Goal: Information Seeking & Learning: Learn about a topic

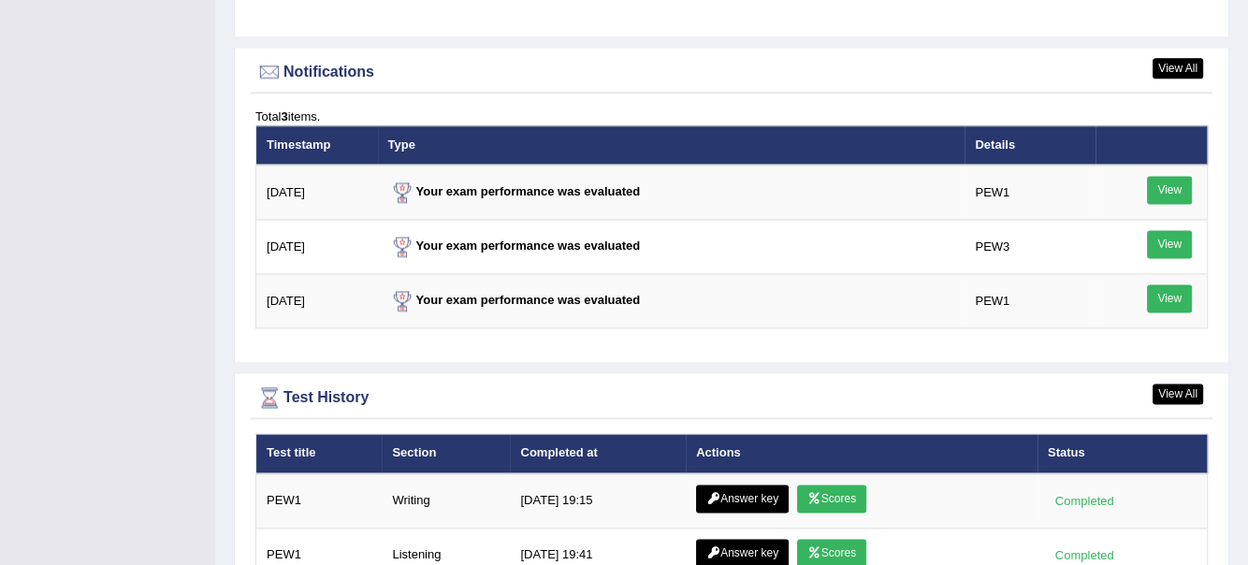
scroll to position [2486, 0]
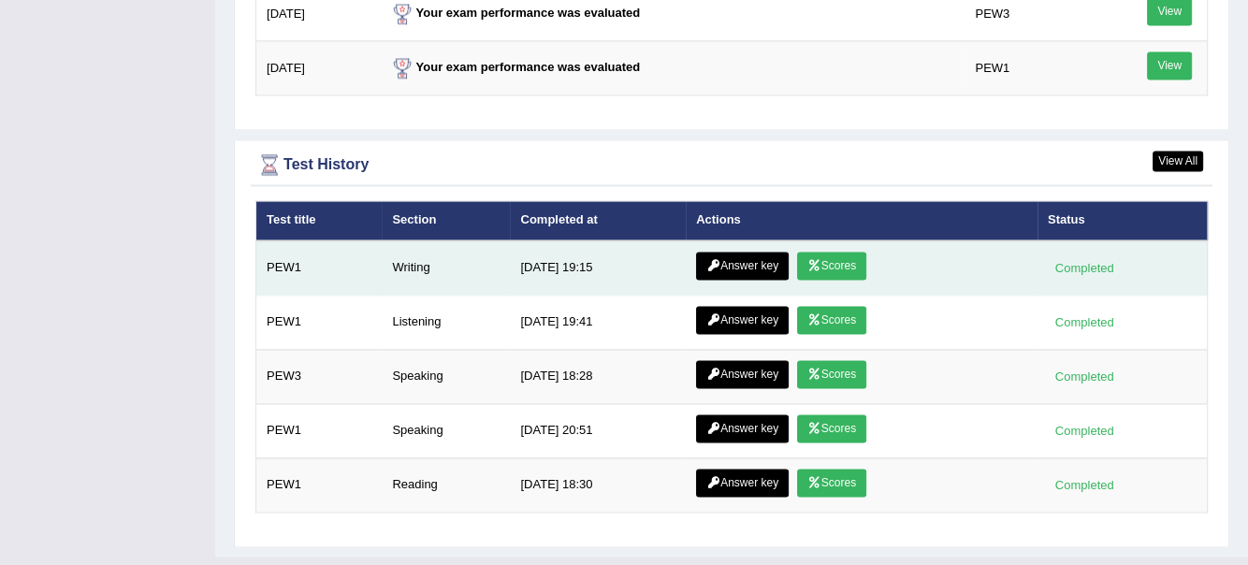
click at [753, 252] on link "Answer key" at bounding box center [742, 266] width 93 height 28
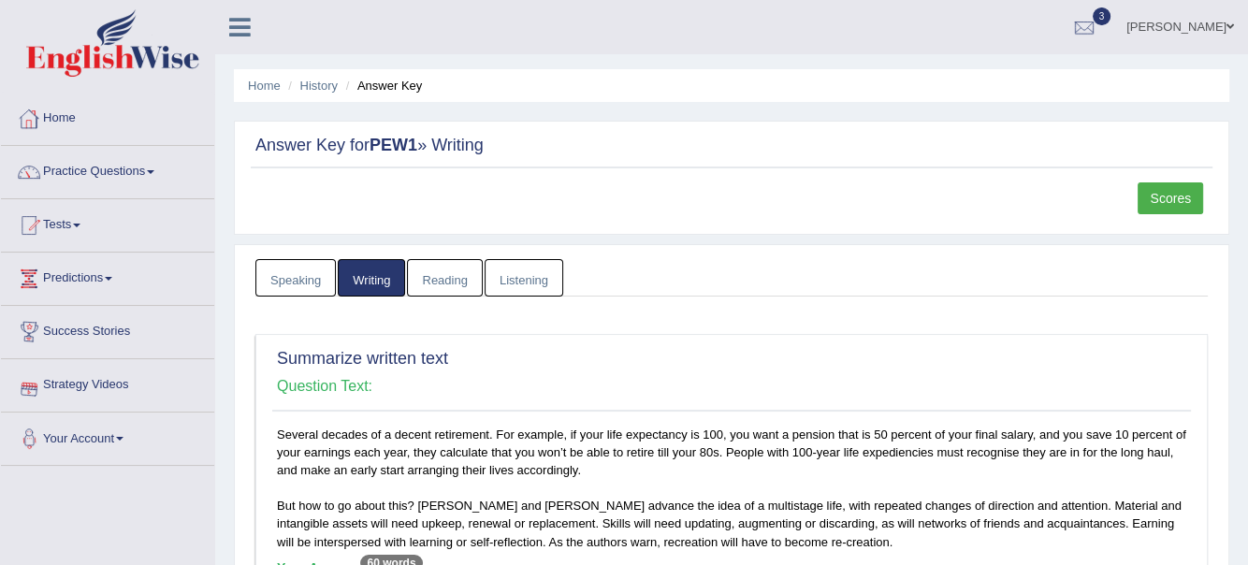
click at [51, 113] on link "Home" at bounding box center [107, 116] width 213 height 47
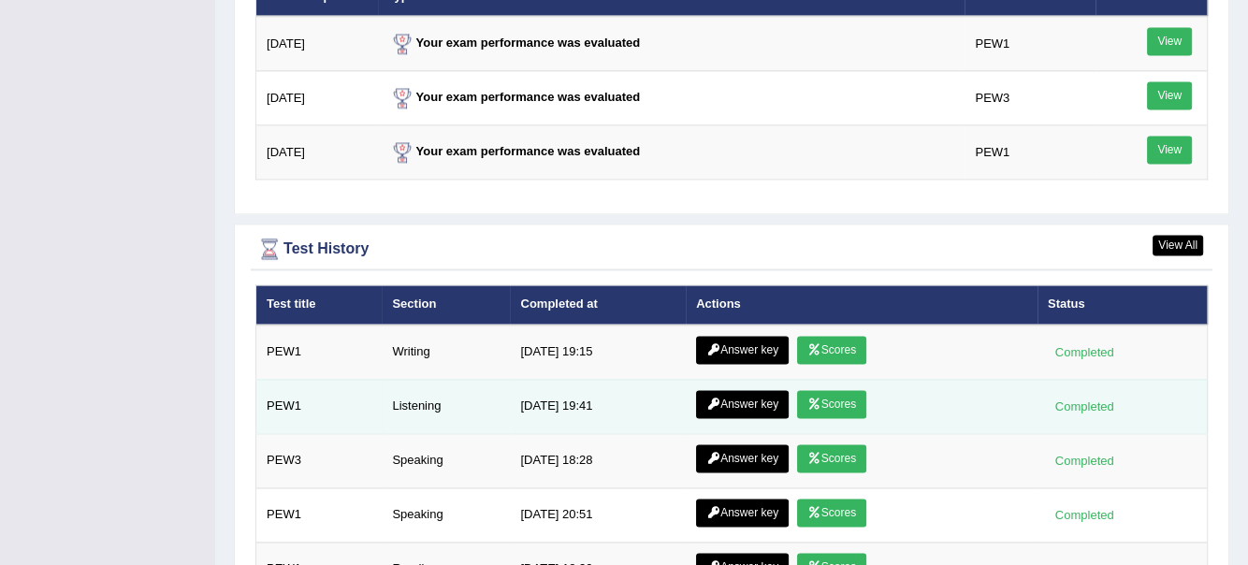
scroll to position [2393, 0]
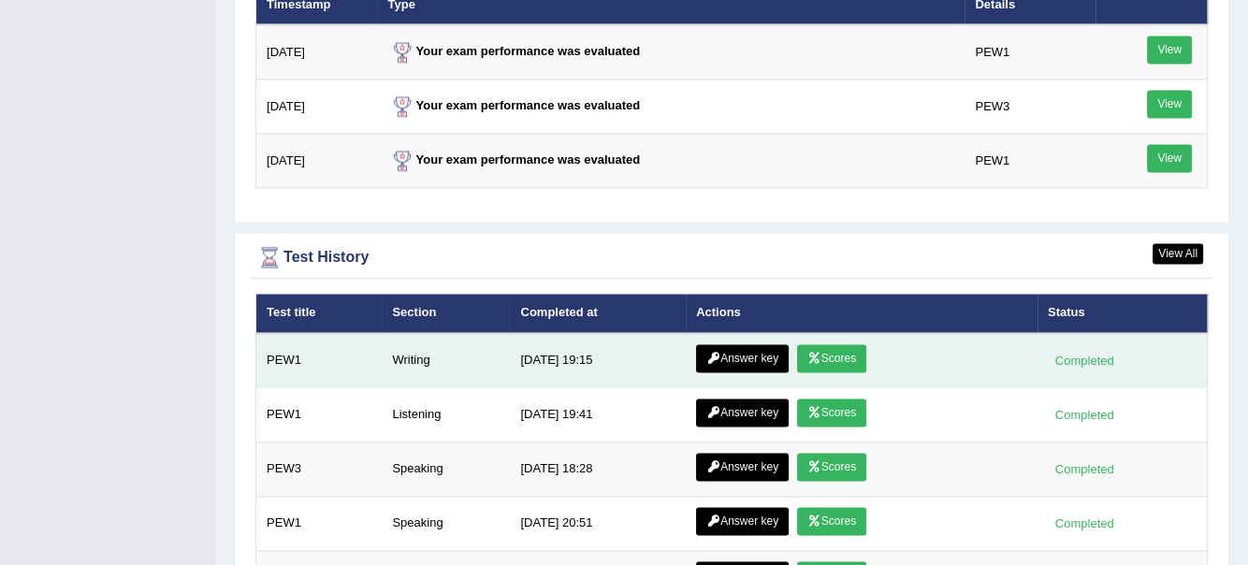
click at [826, 344] on link "Scores" at bounding box center [831, 358] width 69 height 28
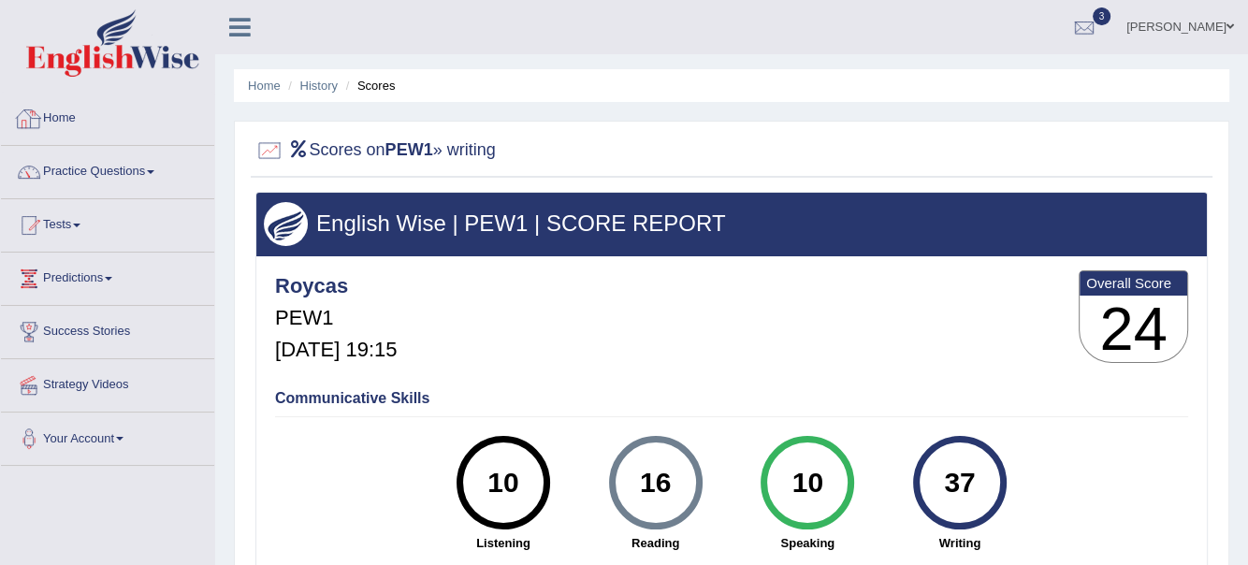
click at [48, 111] on link "Home" at bounding box center [107, 116] width 213 height 47
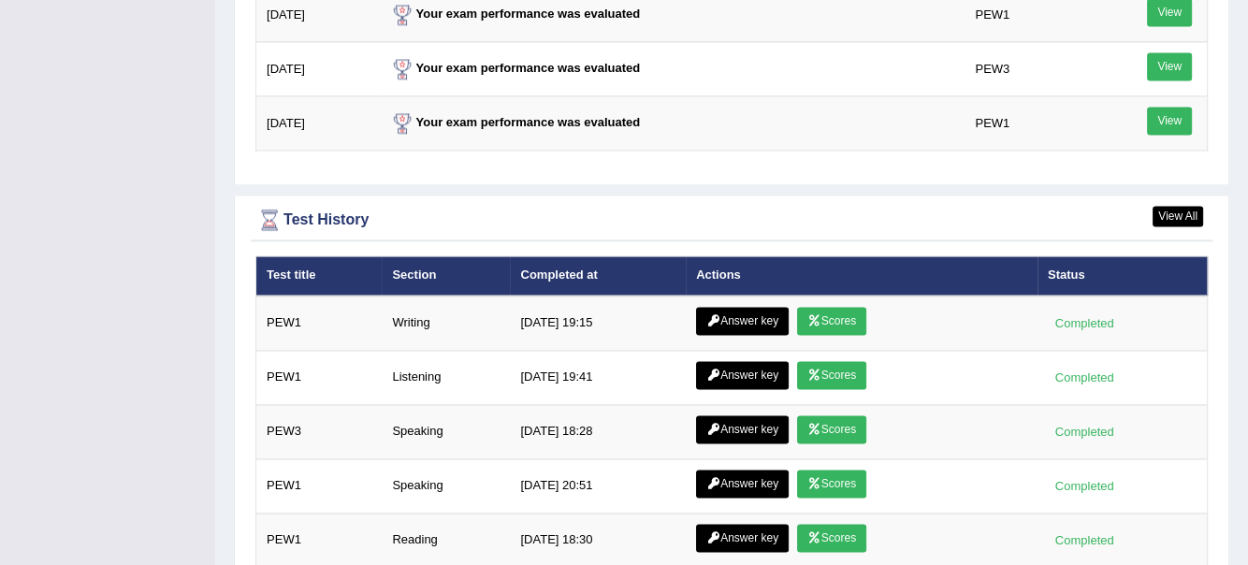
scroll to position [2486, 0]
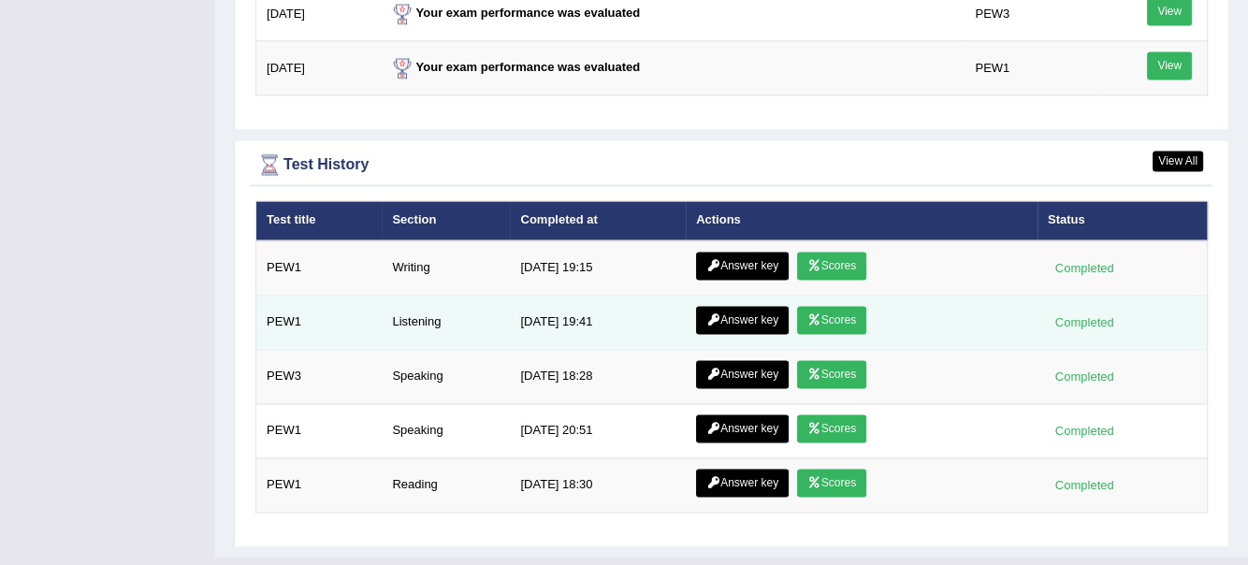
click at [818, 314] on icon at bounding box center [815, 319] width 14 height 11
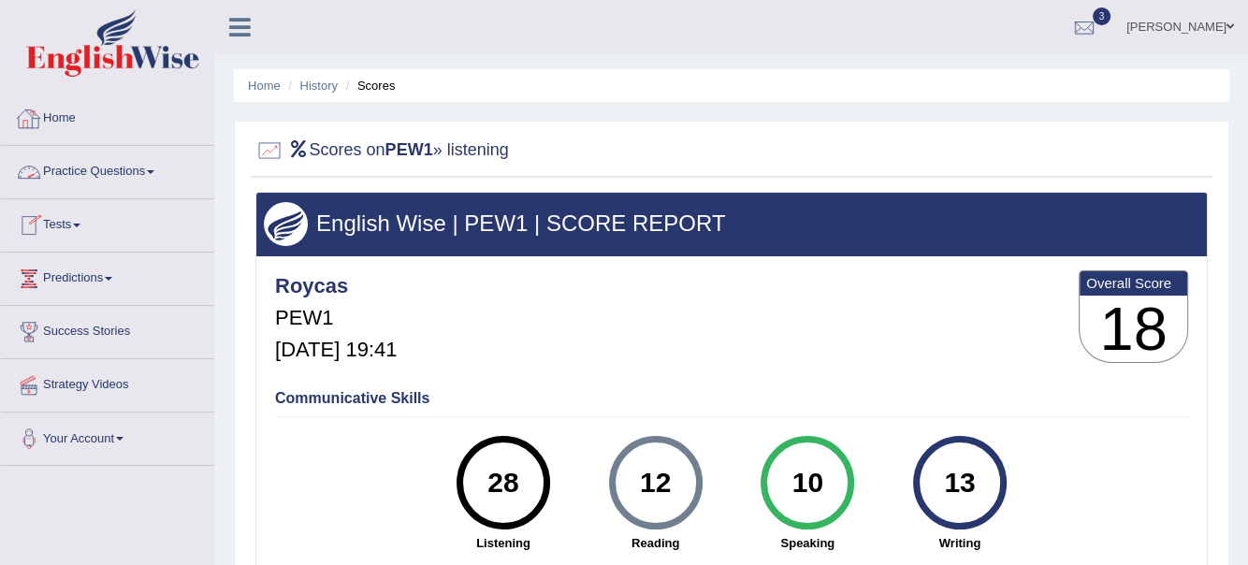
click at [154, 172] on span at bounding box center [150, 172] width 7 height 4
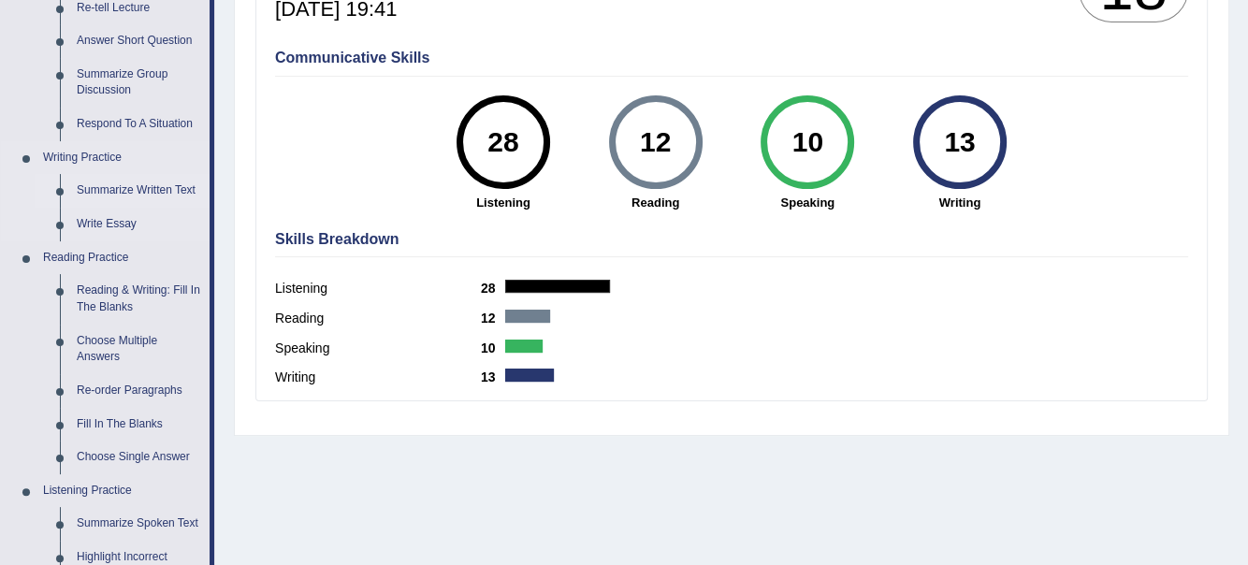
scroll to position [374, 0]
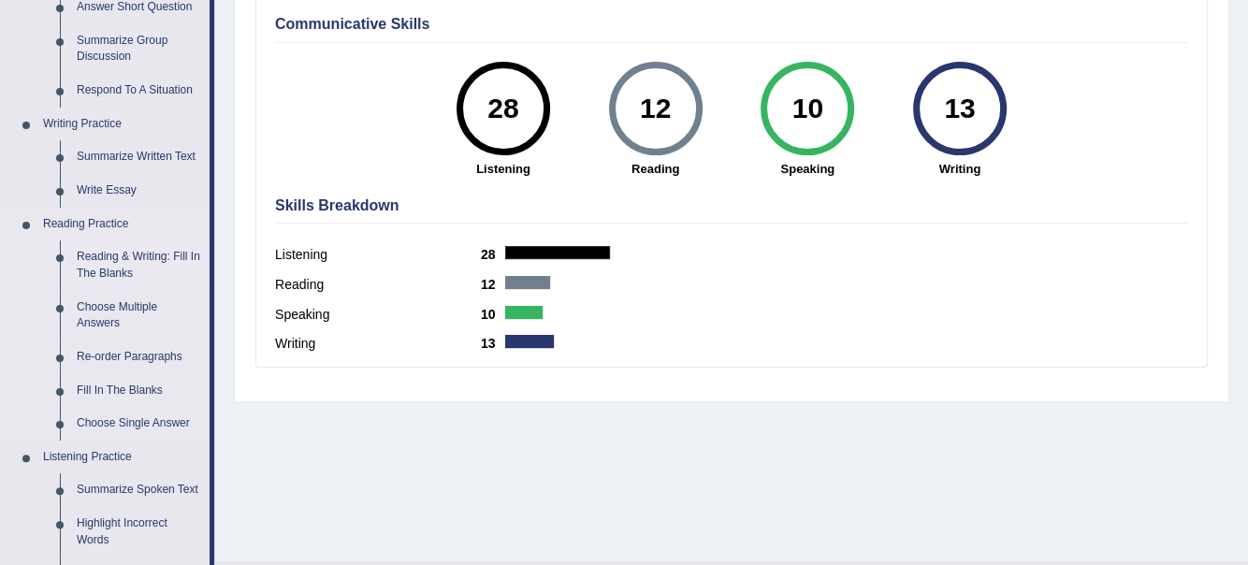
click at [124, 262] on link "Reading & Writing: Fill In The Blanks" at bounding box center [138, 266] width 141 height 50
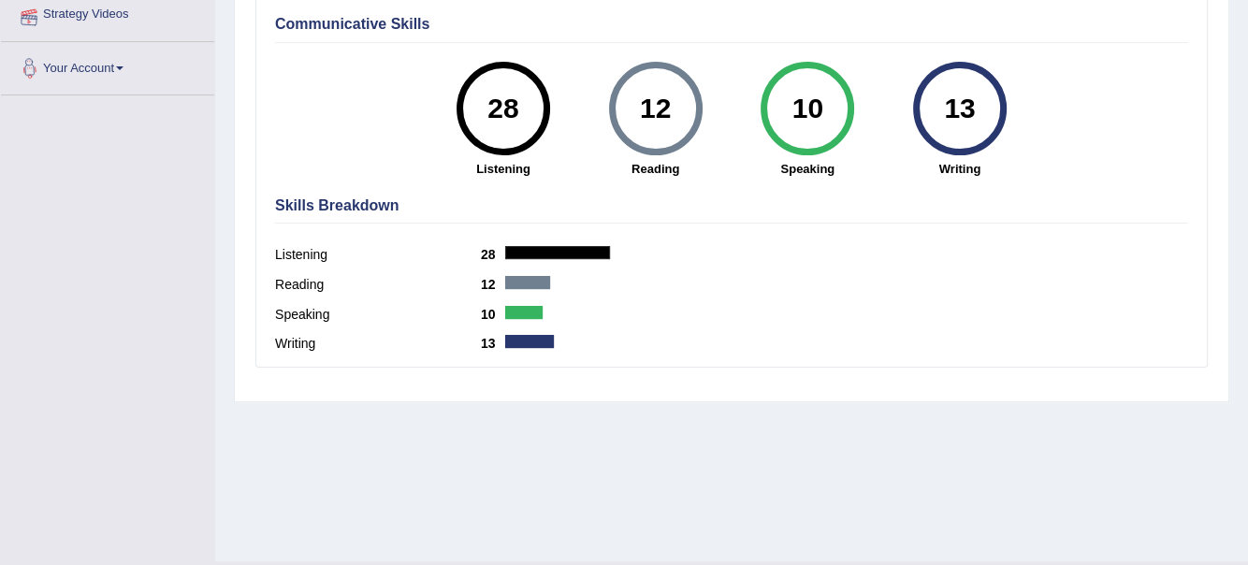
scroll to position [402, 0]
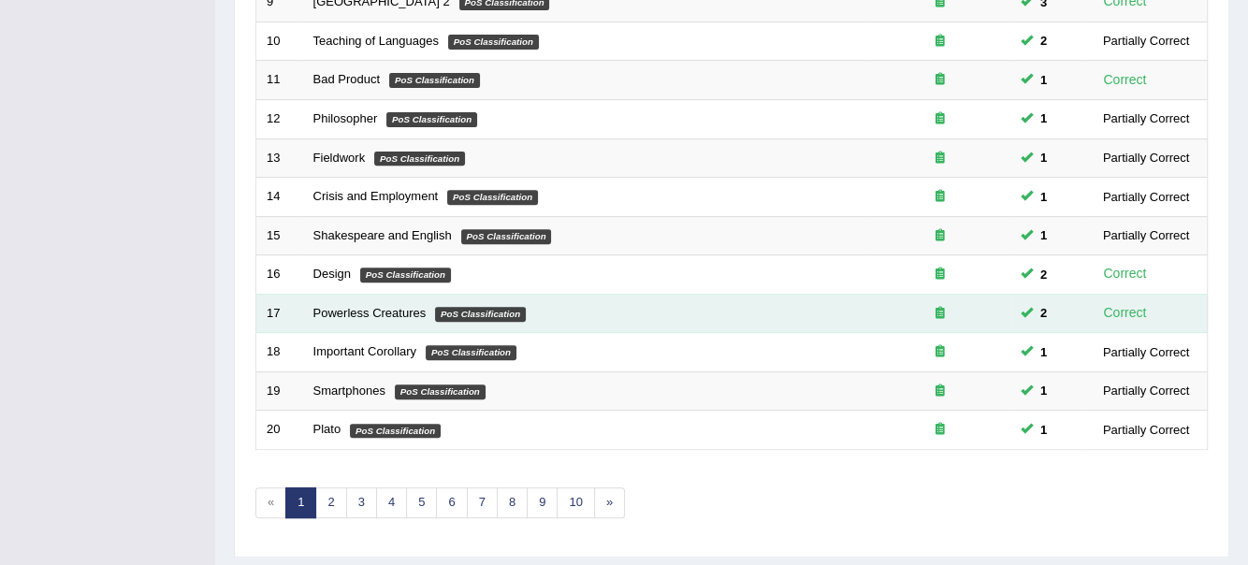
scroll to position [664, 0]
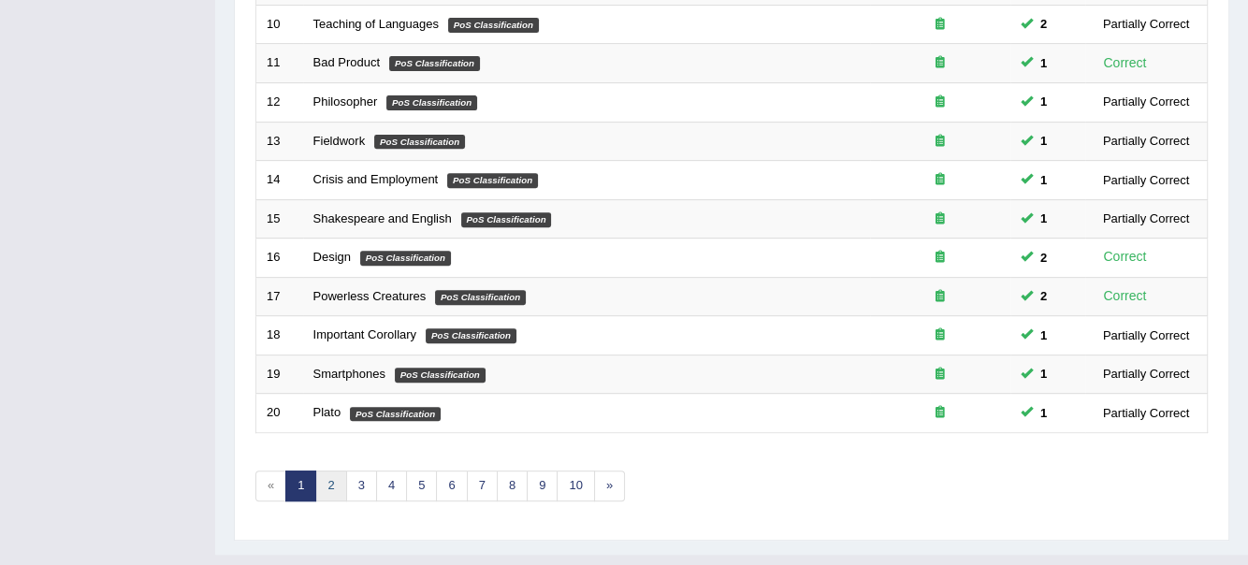
click at [334, 471] on link "2" at bounding box center [330, 486] width 31 height 31
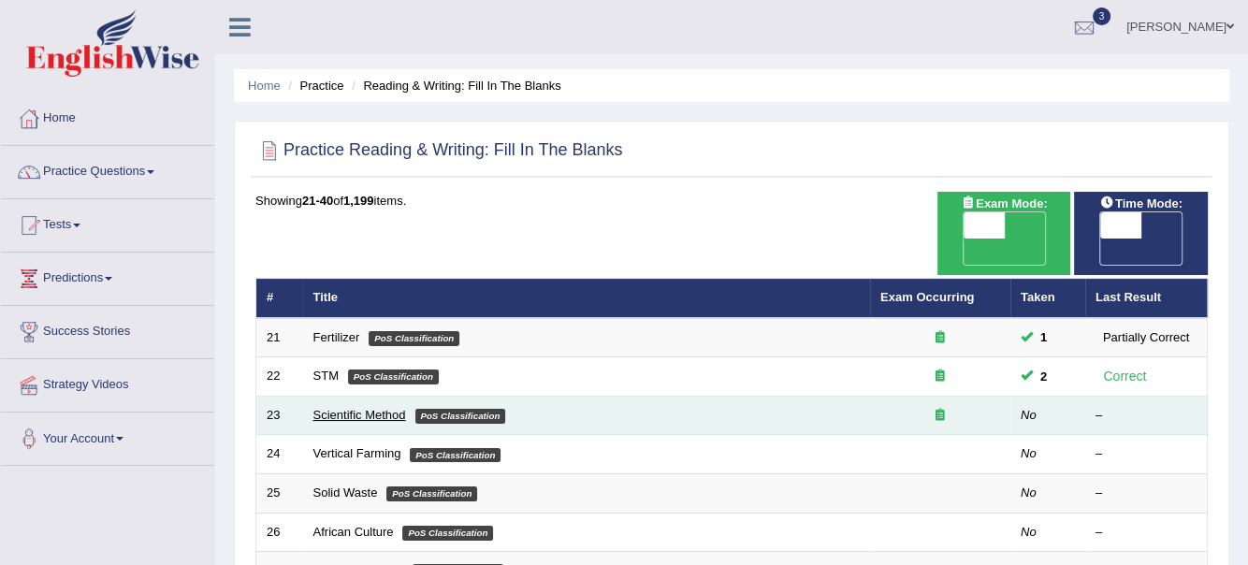
click at [369, 408] on link "Scientific Method" at bounding box center [360, 415] width 93 height 14
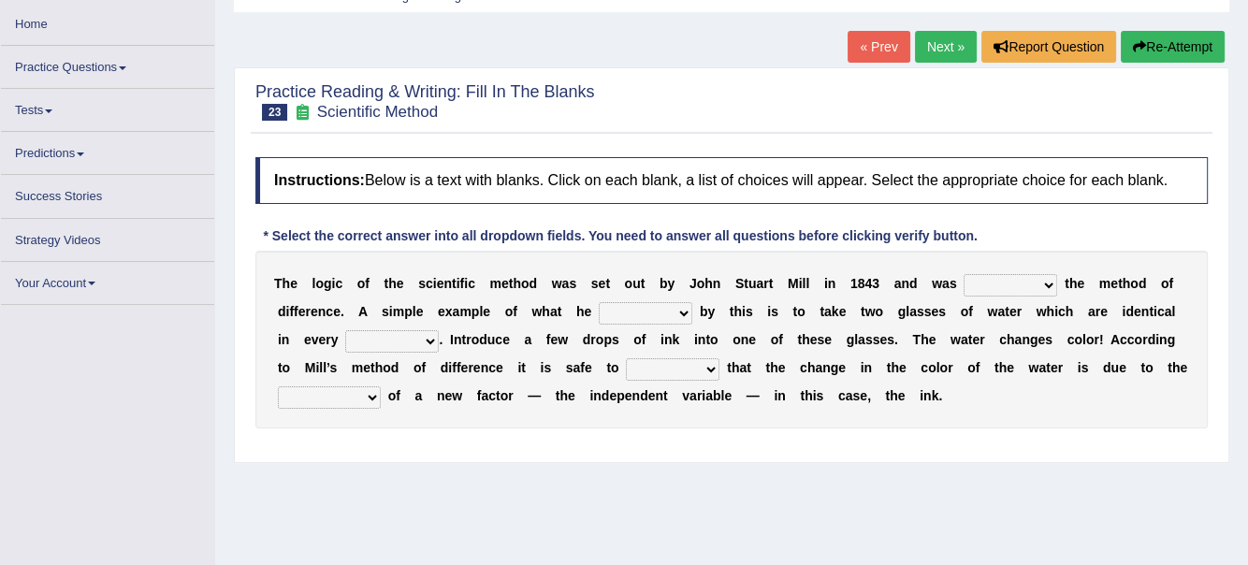
scroll to position [93, 0]
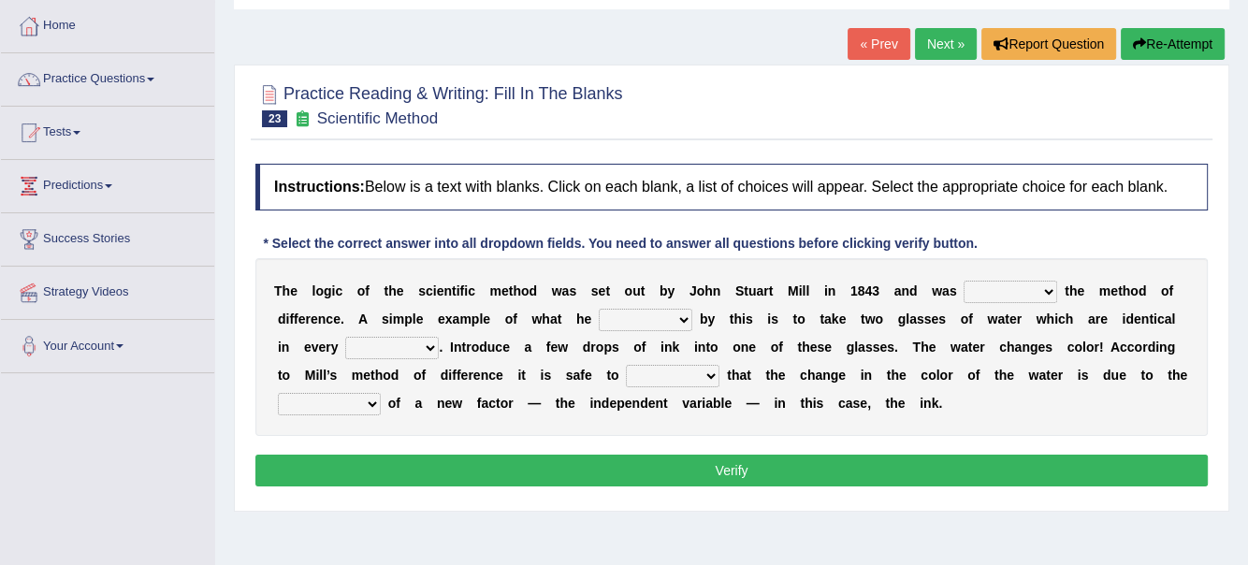
click at [1046, 289] on select "pointed claimed demanded named" at bounding box center [1011, 292] width 94 height 22
select select "pointed"
click at [964, 281] on select "pointed claimed demanded named" at bounding box center [1011, 292] width 94 height 22
click at [687, 314] on select "capped charged found meant" at bounding box center [646, 320] width 94 height 22
select select "charged"
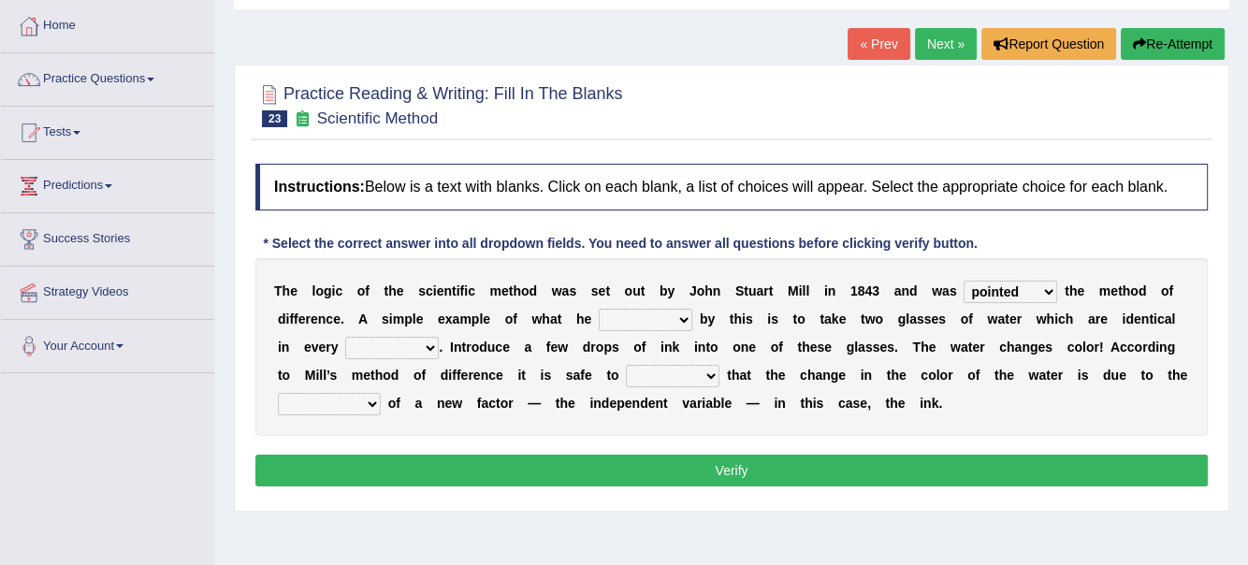
click at [599, 309] on select "capped charged found meant" at bounding box center [646, 320] width 94 height 22
click at [430, 347] on select "thought identity measure respect" at bounding box center [392, 348] width 94 height 22
select select "measure"
click at [345, 337] on select "thought identity measure respect" at bounding box center [392, 348] width 94 height 22
click at [715, 371] on select "assume discuss prefer acclaim" at bounding box center [673, 376] width 94 height 22
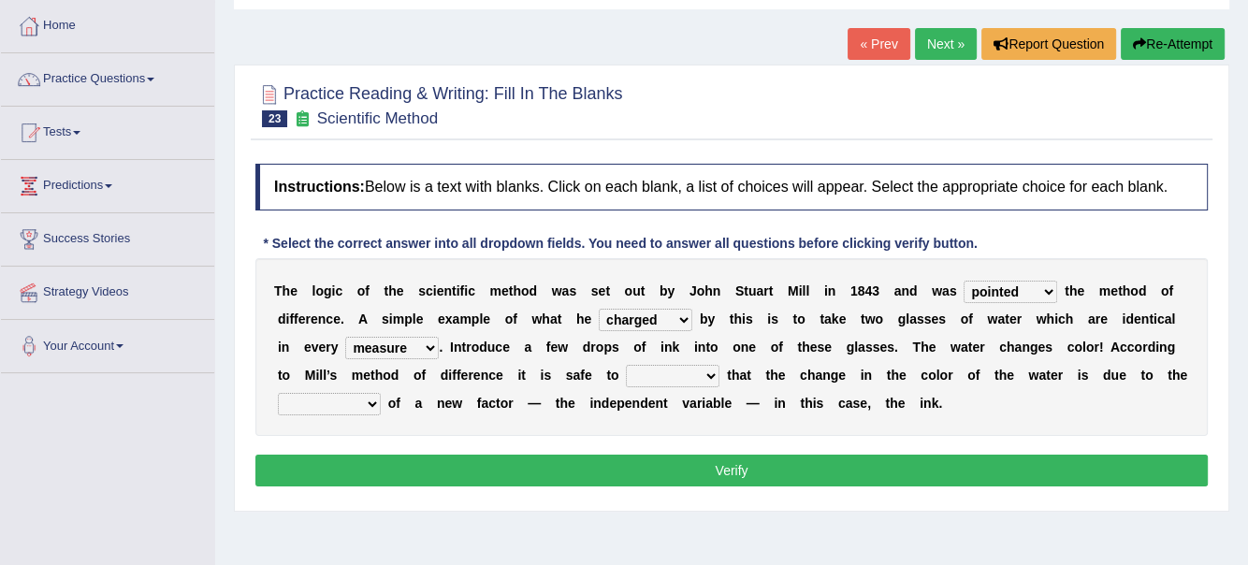
click at [368, 406] on select "introduction magnitude preparation purification" at bounding box center [329, 404] width 103 height 22
select select "purification"
click at [278, 393] on select "introduction magnitude preparation purification" at bounding box center [329, 404] width 103 height 22
click at [1043, 293] on select "pointed claimed demanded named" at bounding box center [1011, 292] width 94 height 22
click at [1044, 290] on select "pointed claimed demanded named" at bounding box center [1011, 292] width 94 height 22
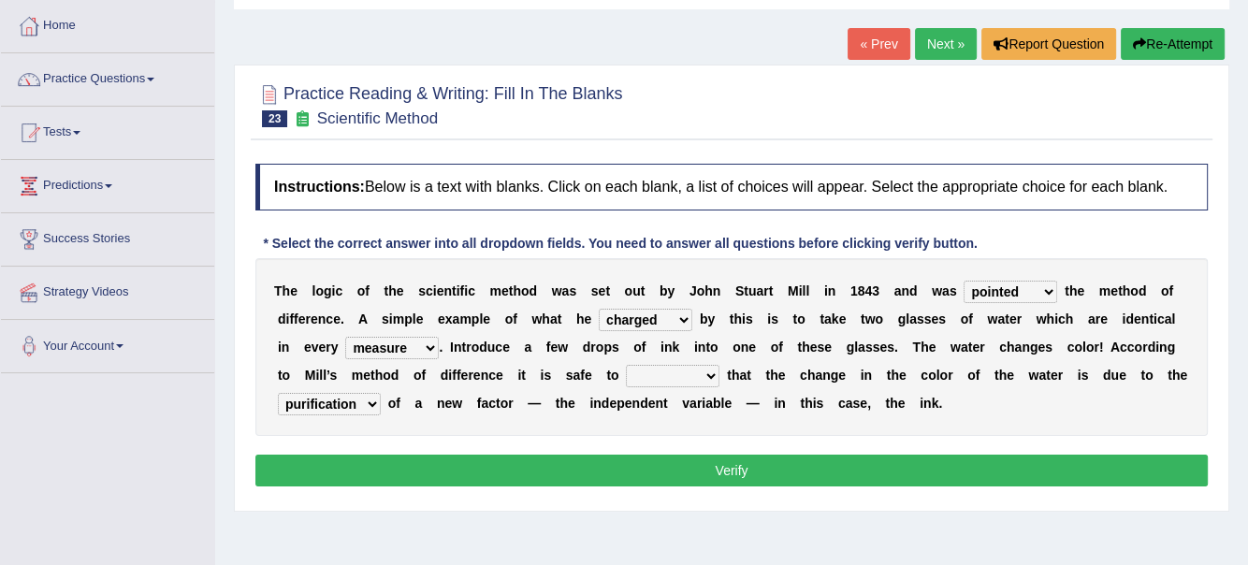
select select "named"
click at [964, 281] on select "pointed claimed demanded named" at bounding box center [1011, 292] width 94 height 22
click at [681, 315] on select "capped charged found meant" at bounding box center [646, 320] width 94 height 22
select select "found"
click at [599, 309] on select "capped charged found meant" at bounding box center [646, 320] width 94 height 22
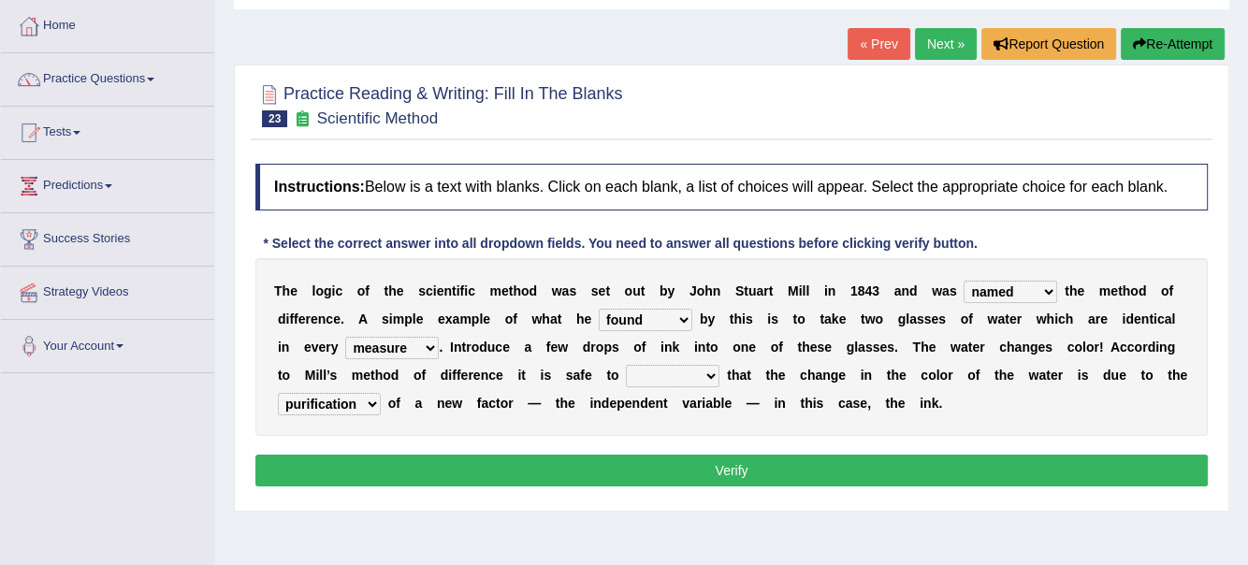
click at [712, 373] on select "assume discuss prefer acclaim" at bounding box center [673, 376] width 94 height 22
select select "assume"
click at [626, 365] on select "assume discuss prefer acclaim" at bounding box center [673, 376] width 94 height 22
click at [762, 472] on button "Verify" at bounding box center [731, 471] width 953 height 32
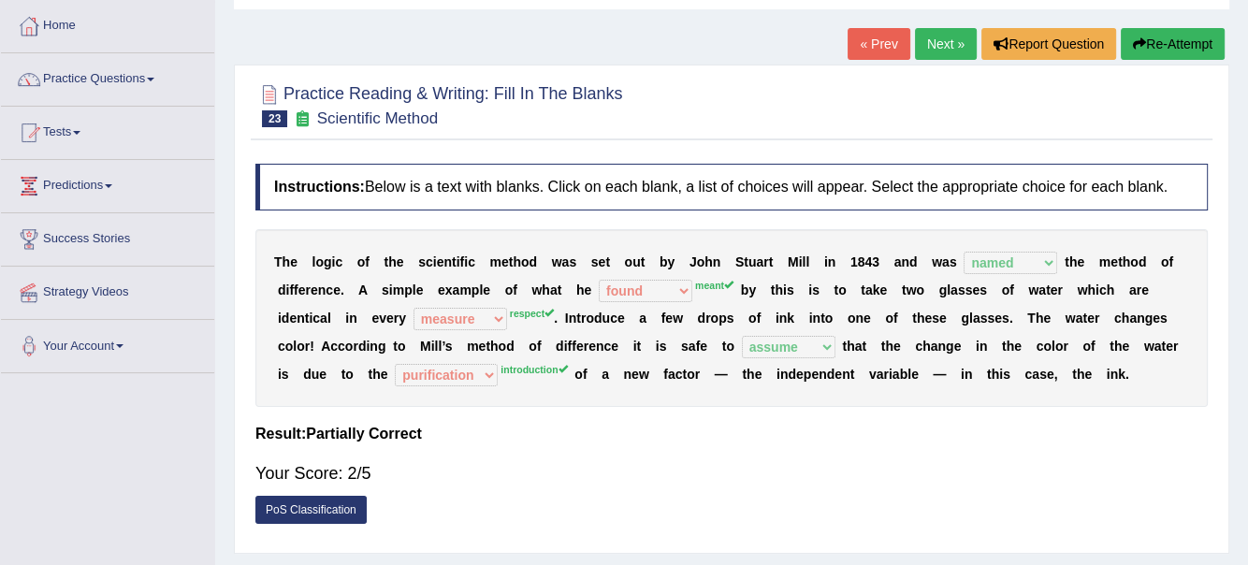
click at [1189, 34] on button "Re-Attempt" at bounding box center [1173, 44] width 104 height 32
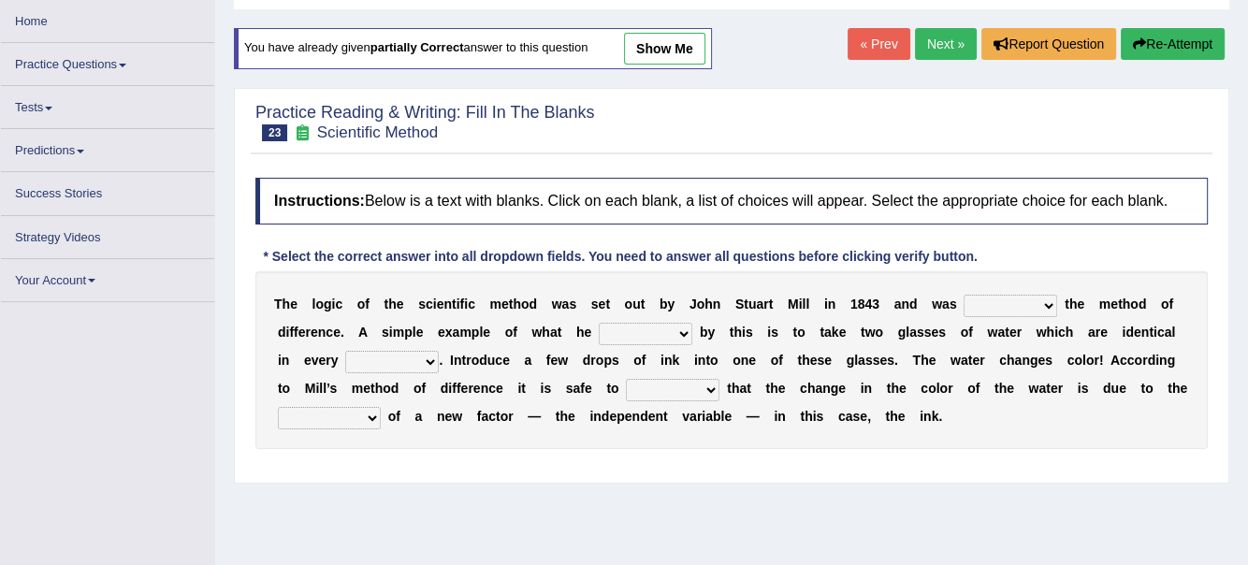
click at [1053, 299] on select "pointed claimed demanded named" at bounding box center [1011, 306] width 94 height 22
select select "named"
click at [964, 295] on select "pointed claimed demanded named" at bounding box center [1011, 306] width 94 height 22
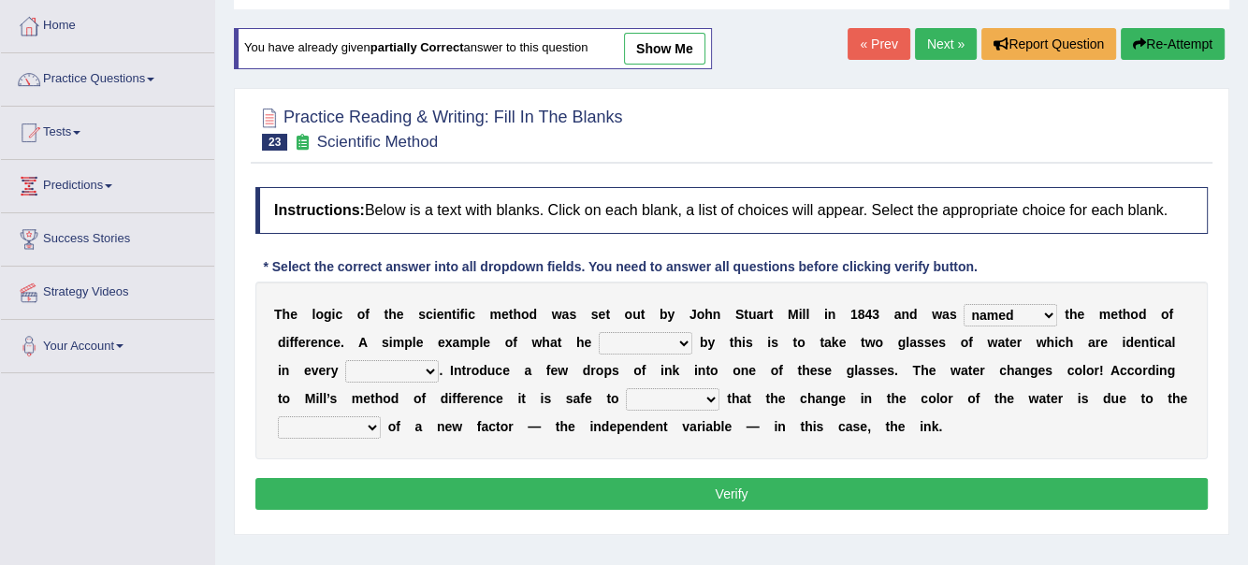
click at [684, 339] on select "capped charged found meant" at bounding box center [646, 343] width 94 height 22
select select "meant"
click at [599, 332] on select "capped charged found meant" at bounding box center [646, 343] width 94 height 22
click at [421, 368] on select "thought identity measure respect" at bounding box center [392, 371] width 94 height 22
select select "respect"
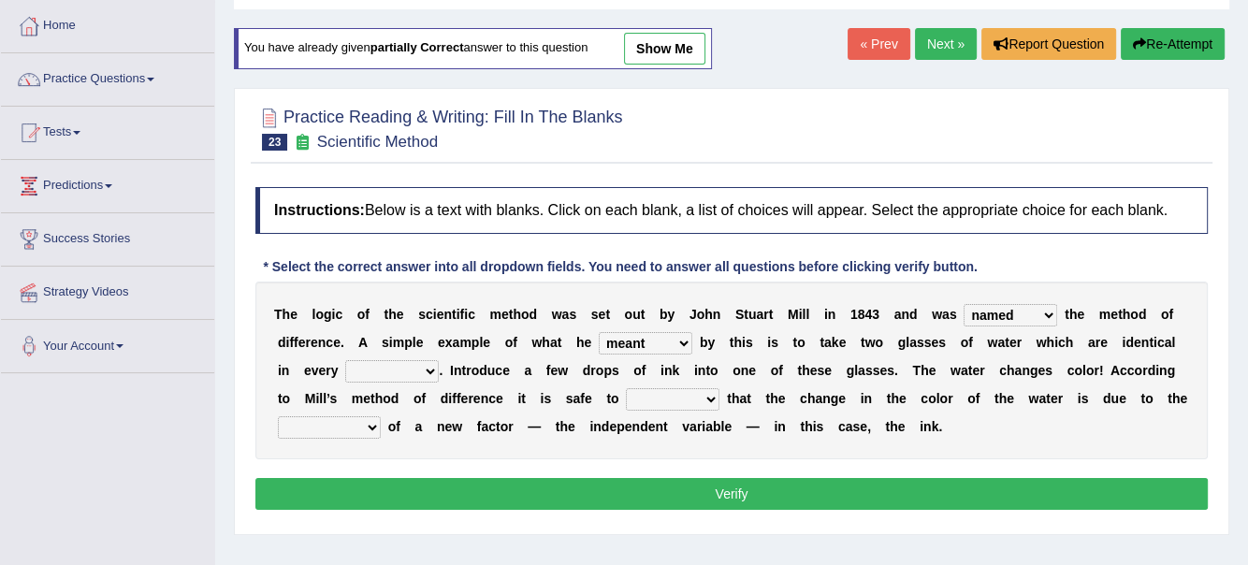
click at [345, 360] on select "thought identity measure respect" at bounding box center [392, 371] width 94 height 22
click at [720, 397] on b at bounding box center [723, 398] width 7 height 15
click at [714, 396] on select "assume discuss prefer acclaim" at bounding box center [673, 399] width 94 height 22
select select "assume"
click at [626, 388] on select "assume discuss prefer acclaim" at bounding box center [673, 399] width 94 height 22
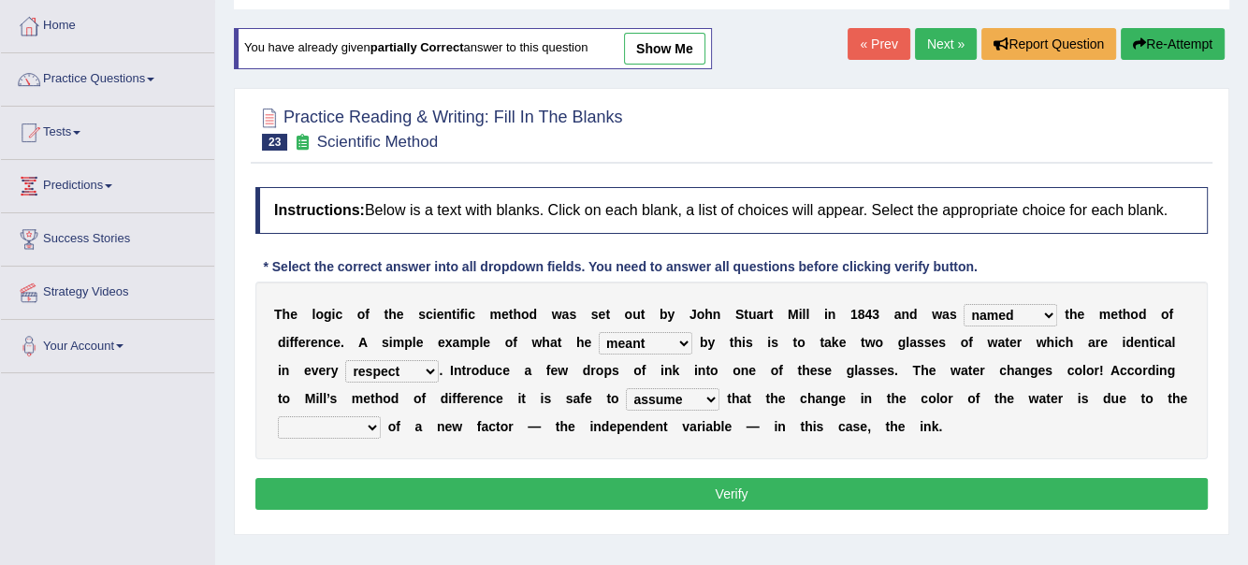
click at [370, 423] on select "introduction magnitude preparation purification" at bounding box center [329, 427] width 103 height 22
select select "purification"
click at [278, 416] on select "introduction magnitude preparation purification" at bounding box center [329, 427] width 103 height 22
click at [735, 488] on button "Verify" at bounding box center [731, 494] width 953 height 32
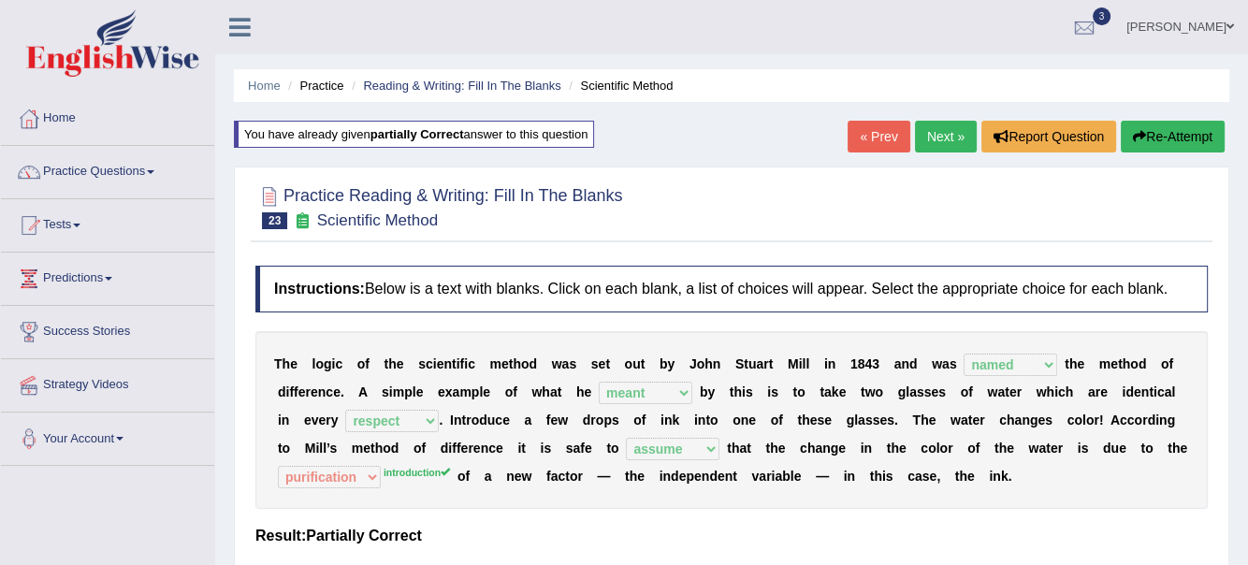
click at [939, 142] on link "Next »" at bounding box center [946, 137] width 62 height 32
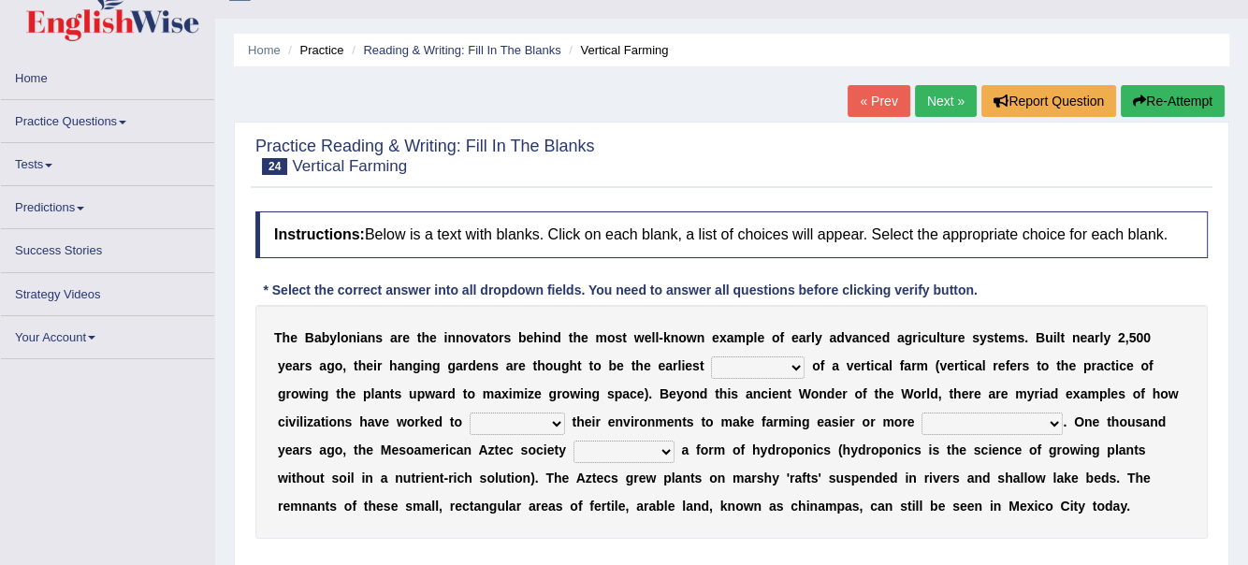
scroll to position [93, 0]
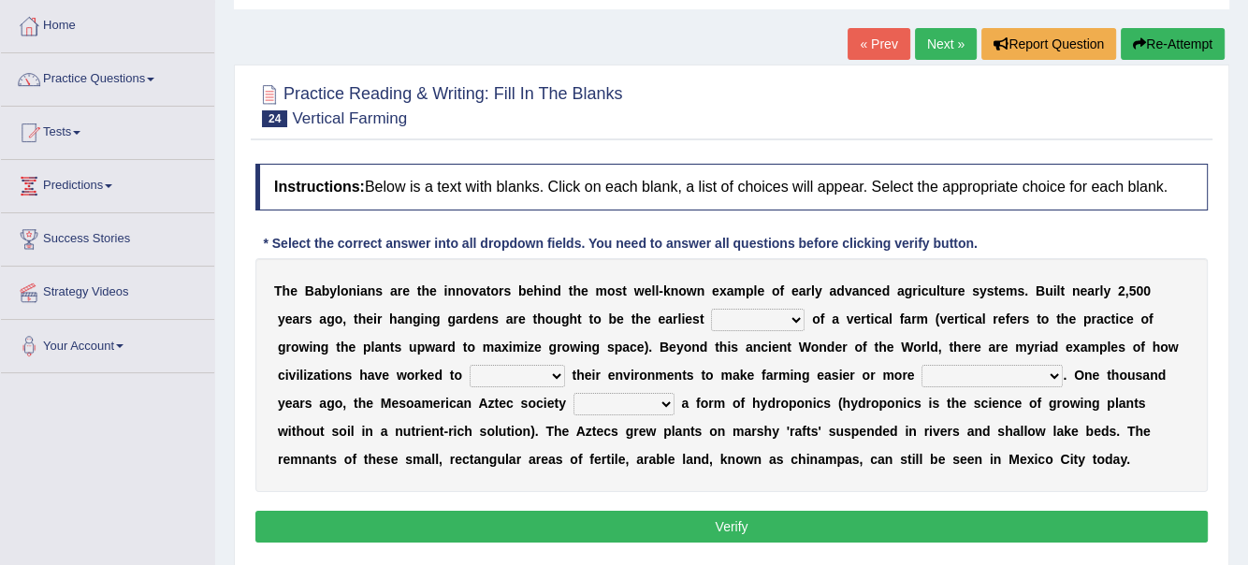
click at [791, 320] on select "prototype failure discredit protocol" at bounding box center [758, 320] width 94 height 22
select select "prototype"
click at [711, 309] on select "prototype failure discredit protocol" at bounding box center [758, 320] width 94 height 22
click at [792, 320] on select "prototype failure discredit protocol" at bounding box center [758, 320] width 94 height 22
click at [711, 309] on select "prototype failure discredit protocol" at bounding box center [758, 320] width 94 height 22
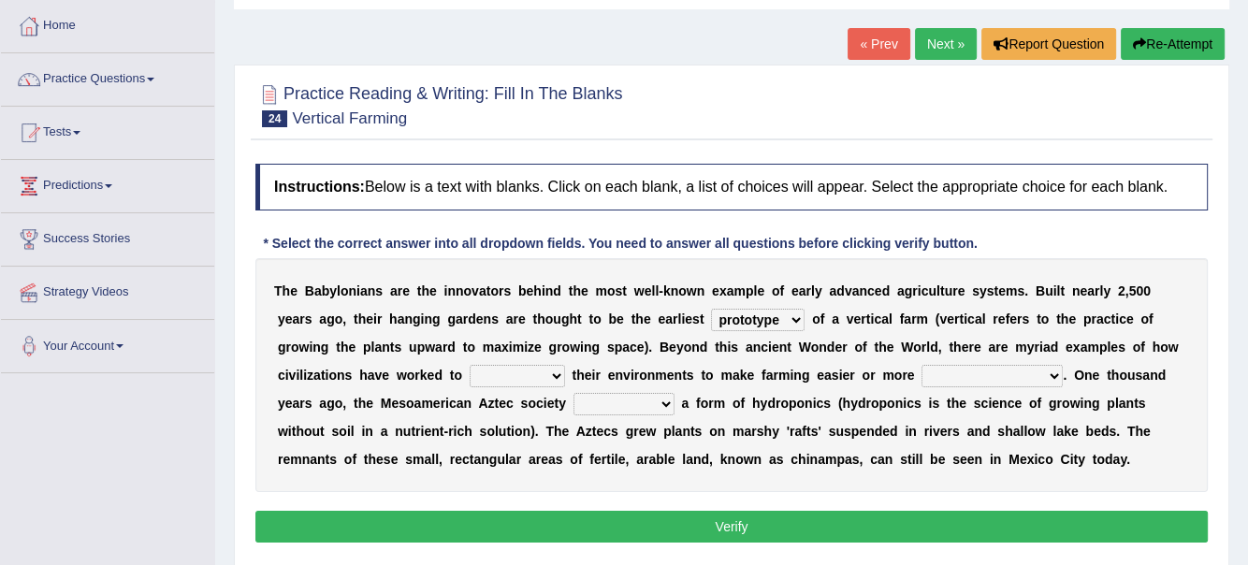
click at [555, 372] on select "manipulate escape respect disarrange" at bounding box center [517, 376] width 95 height 22
select select "respect"
click at [470, 365] on select "manipulate escape respect disarrange" at bounding box center [517, 376] width 95 height 22
click at [1052, 372] on select "productive constructive connective counterproductive" at bounding box center [992, 376] width 141 height 22
select select "productive"
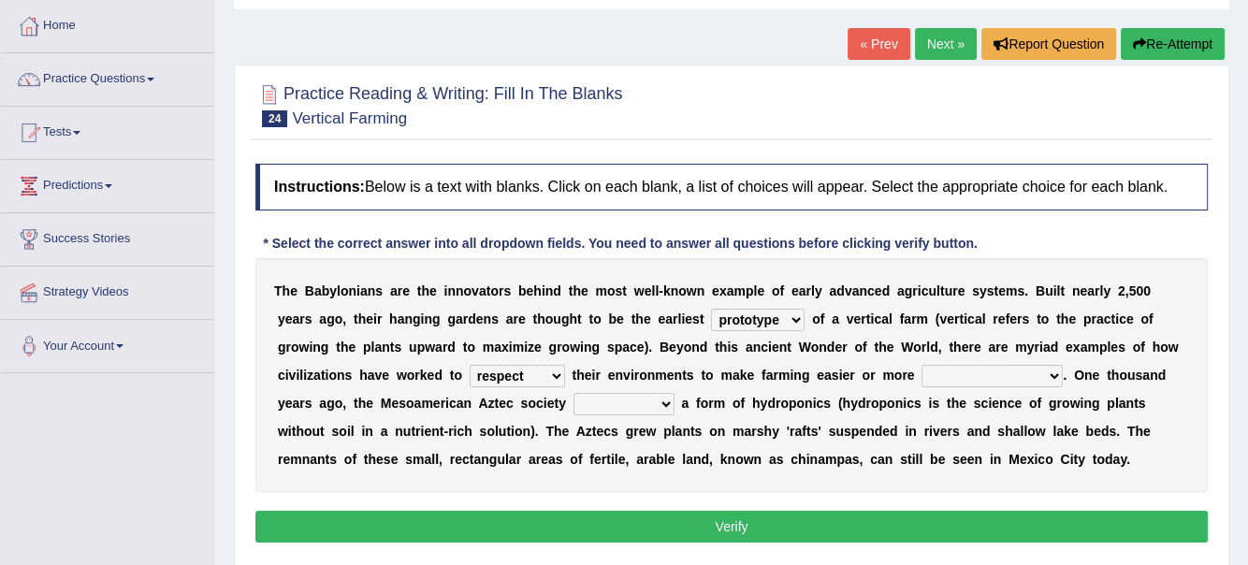
click at [922, 365] on select "productive constructive connective counterproductive" at bounding box center [992, 376] width 141 height 22
click at [662, 402] on select "domineered volunteered pioneered engineered" at bounding box center [624, 404] width 101 height 22
select select "engineered"
click at [574, 393] on select "domineered volunteered pioneered engineered" at bounding box center [624, 404] width 101 height 22
click at [762, 522] on button "Verify" at bounding box center [731, 527] width 953 height 32
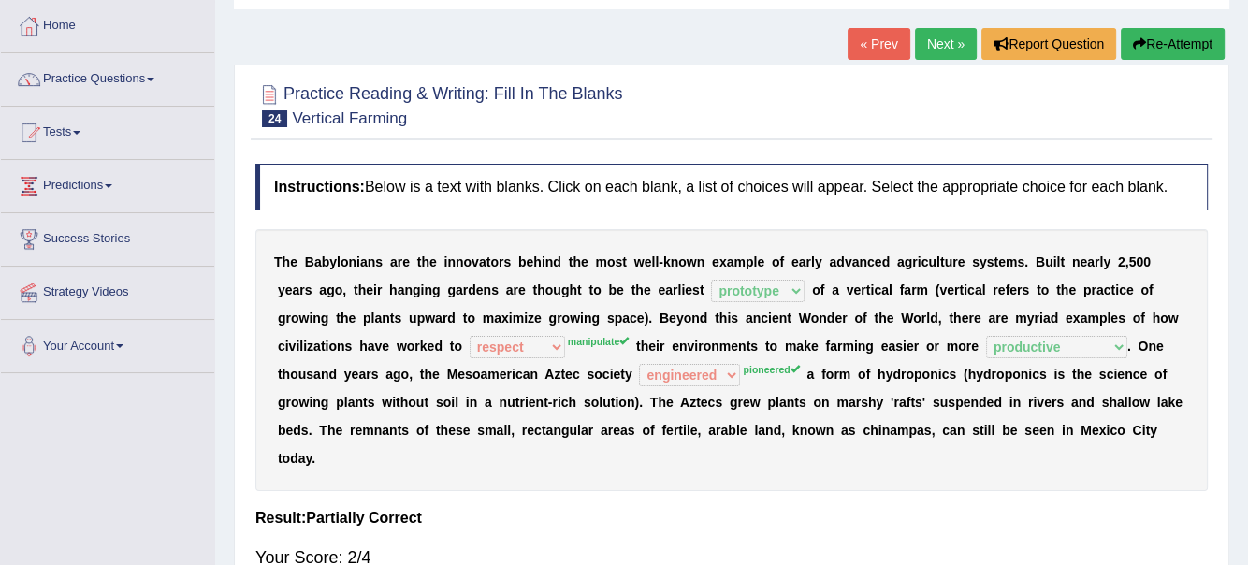
click at [948, 50] on link "Next »" at bounding box center [946, 44] width 62 height 32
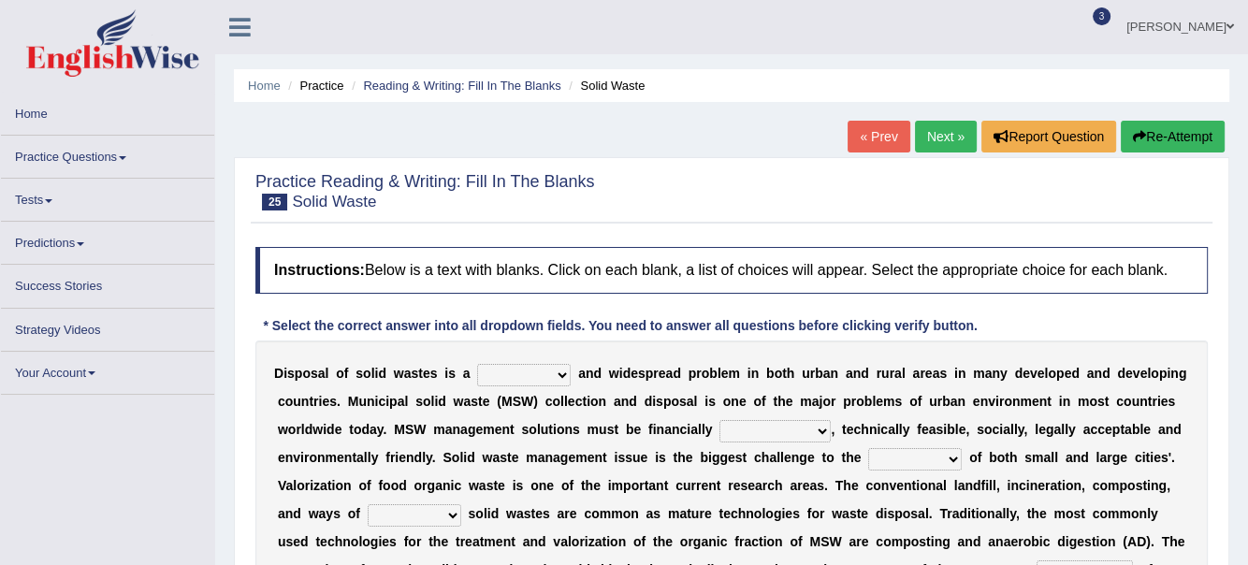
click at [560, 376] on select "slanting stinging stalling shafting" at bounding box center [524, 375] width 94 height 22
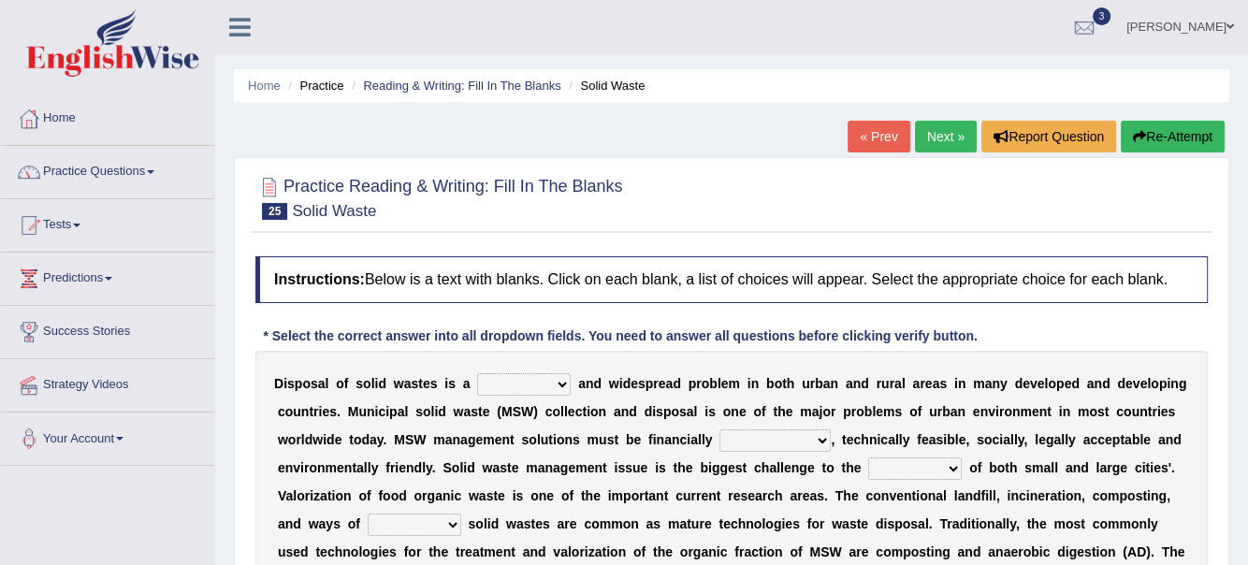
select select "shafting"
click at [477, 373] on select "slanting stinging stalling shafting" at bounding box center [524, 384] width 94 height 22
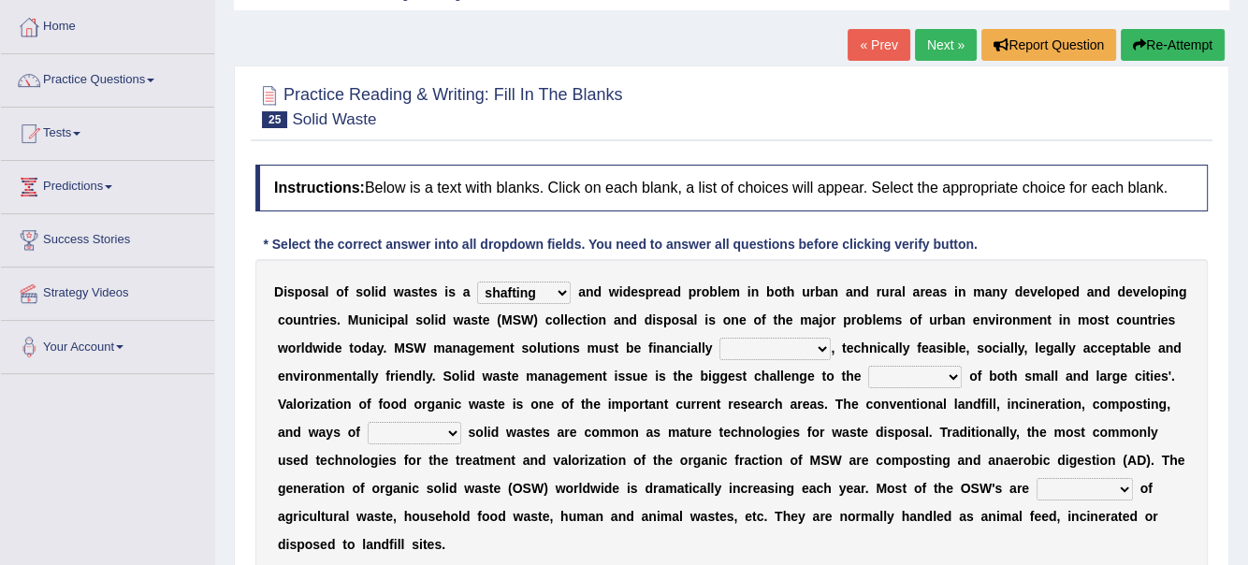
scroll to position [93, 0]
click at [820, 344] on select "unattainable sustainable objectionable treasonable" at bounding box center [775, 348] width 111 height 22
select select "sustainable"
click at [720, 337] on select "unattainable sustainable objectionable treasonable" at bounding box center [775, 348] width 111 height 22
click at [956, 376] on select "plants culture authorities history" at bounding box center [915, 376] width 94 height 22
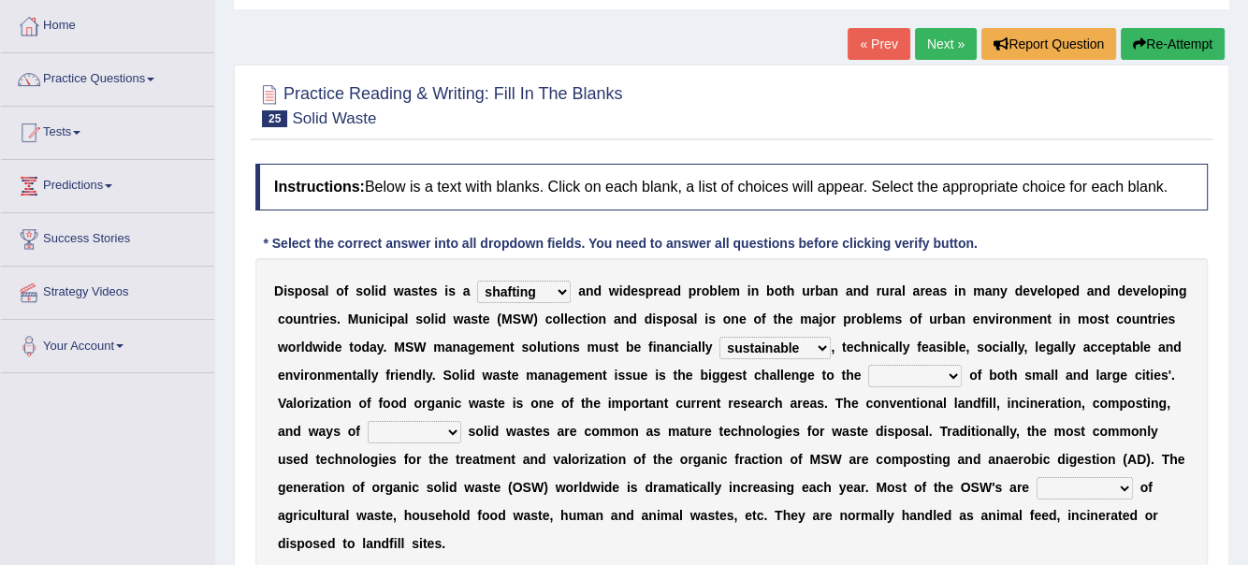
select select "authorities"
click at [868, 365] on select "plants culture authorities history" at bounding box center [915, 376] width 94 height 22
click at [449, 430] on select "reserving preserving deserving handling" at bounding box center [415, 432] width 94 height 22
select select "handling"
click at [368, 421] on select "reserving preserving deserving handling" at bounding box center [415, 432] width 94 height 22
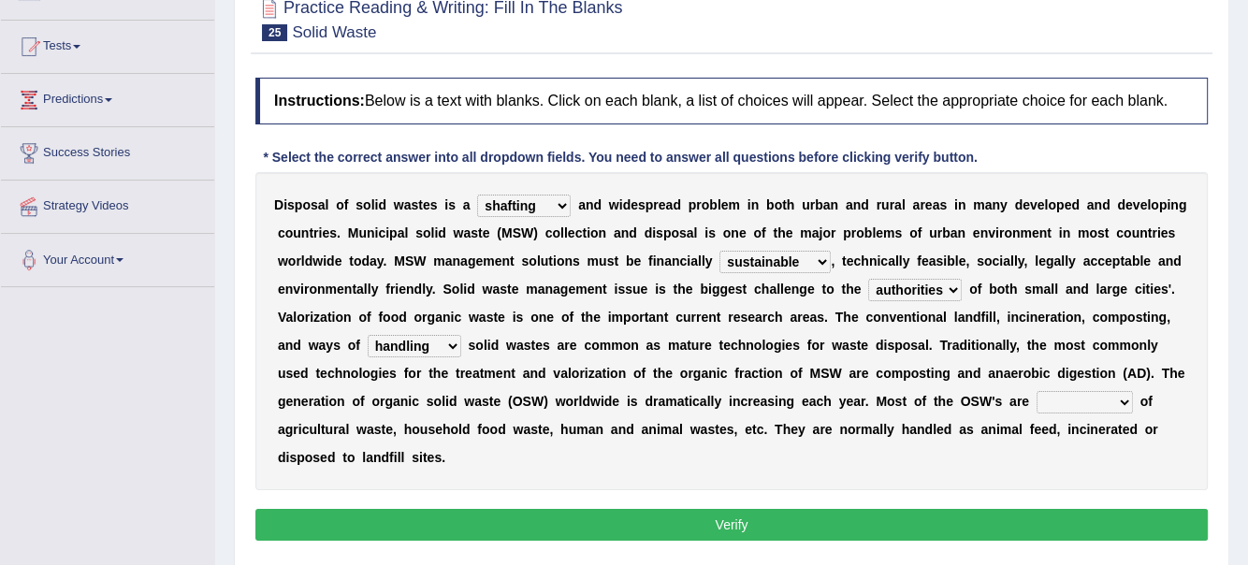
scroll to position [187, 0]
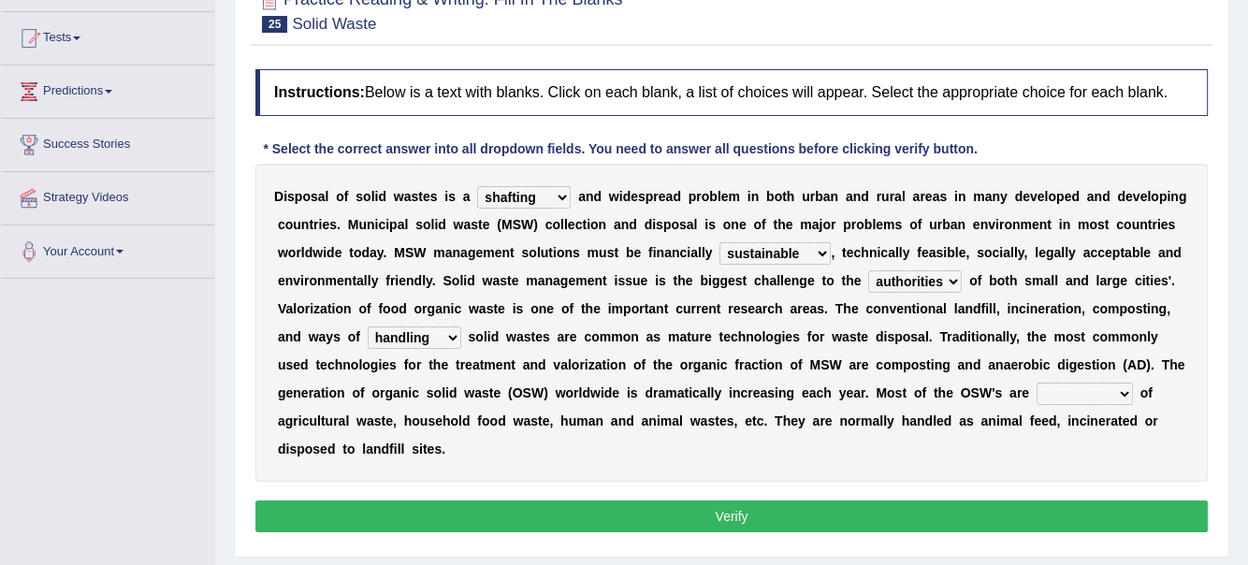
click at [1118, 390] on select "composed disposed composing disposing" at bounding box center [1085, 394] width 96 height 22
select select "composing"
click at [1037, 383] on select "composed disposed composing disposing" at bounding box center [1085, 394] width 96 height 22
click at [724, 513] on button "Verify" at bounding box center [731, 517] width 953 height 32
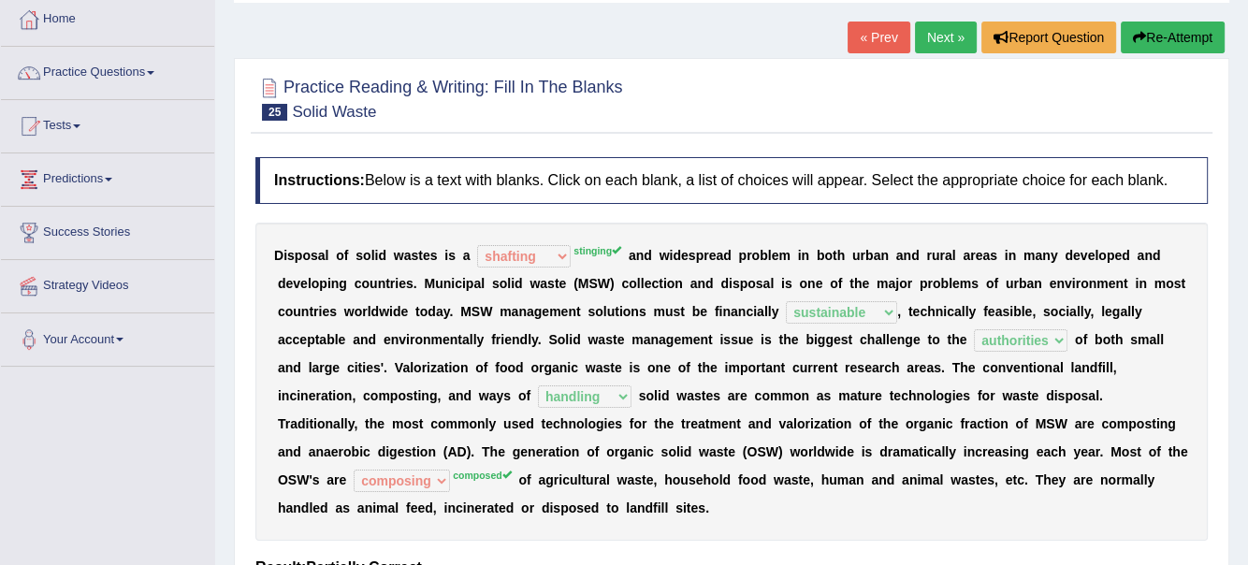
scroll to position [93, 0]
